Goal: Browse casually

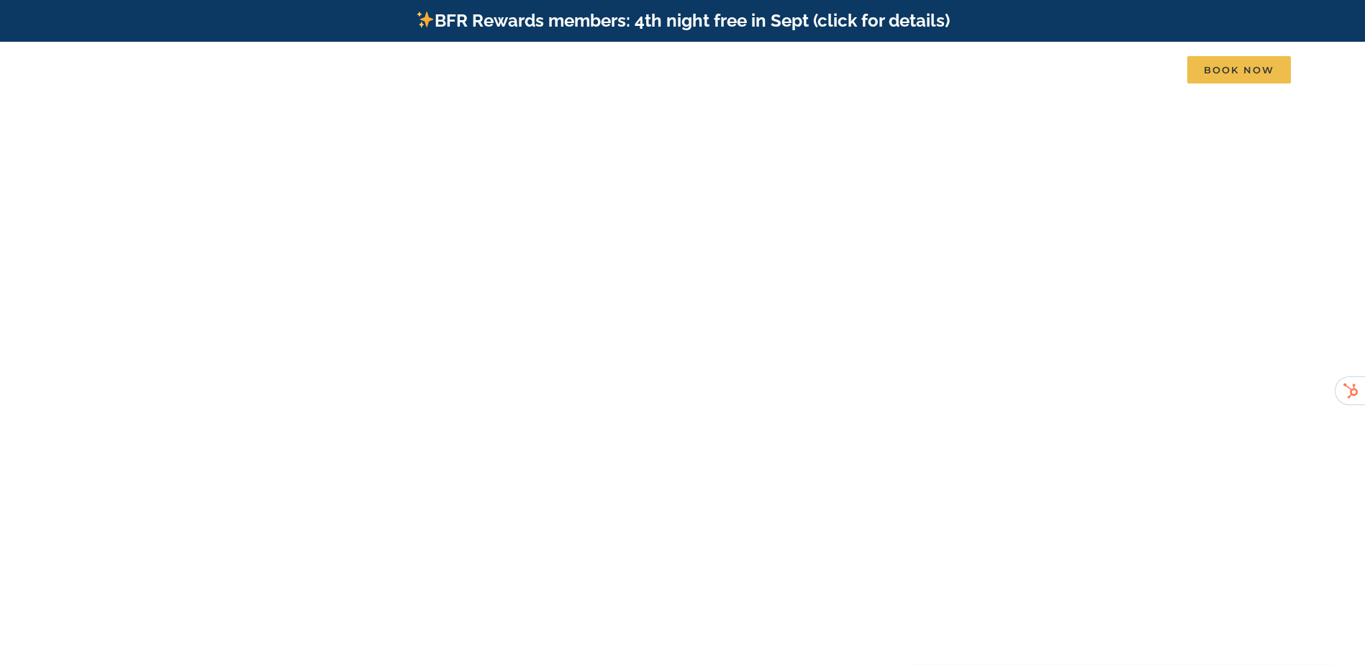
click at [142, 61] on img at bounding box center [196, 75] width 244 height 32
click at [1355, 385] on div at bounding box center [1360, 390] width 10 height 29
drag, startPoint x: 1348, startPoint y: 390, endPoint x: 1338, endPoint y: 385, distance: 11.3
click at [1324, 383] on div "Find that Vacation Feeling Table Rock Lake, Branson, Missouri" at bounding box center [682, 374] width 1365 height 194
